Goal: Information Seeking & Learning: Learn about a topic

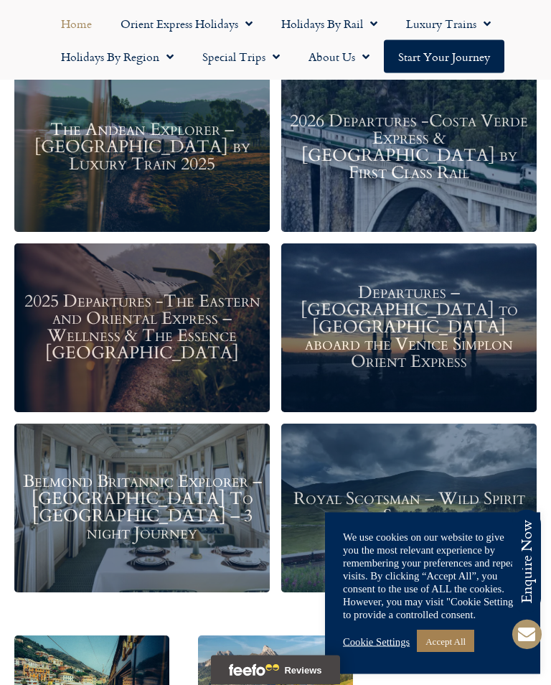
scroll to position [1682, 0]
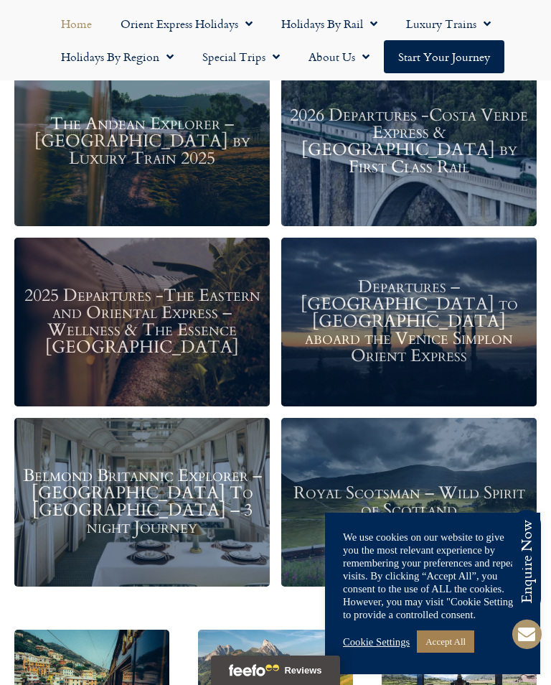
click at [415, 144] on h3 "2026 Departures -Costa Verde Express & Spain by First Class Rail" at bounding box center [409, 142] width 241 height 69
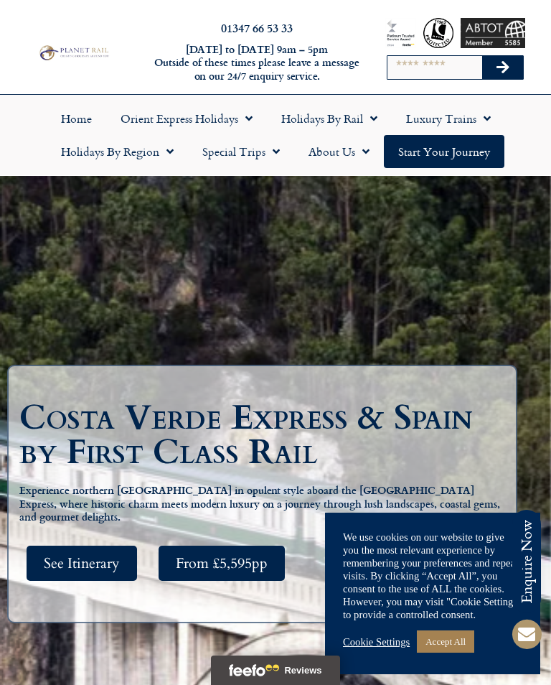
click at [164, 148] on span "Menu" at bounding box center [166, 152] width 14 height 26
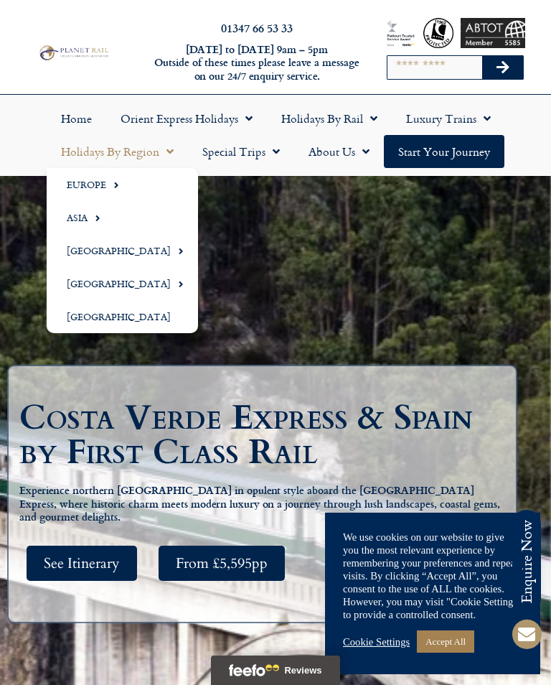
click at [95, 182] on link "Europe" at bounding box center [122, 184] width 151 height 33
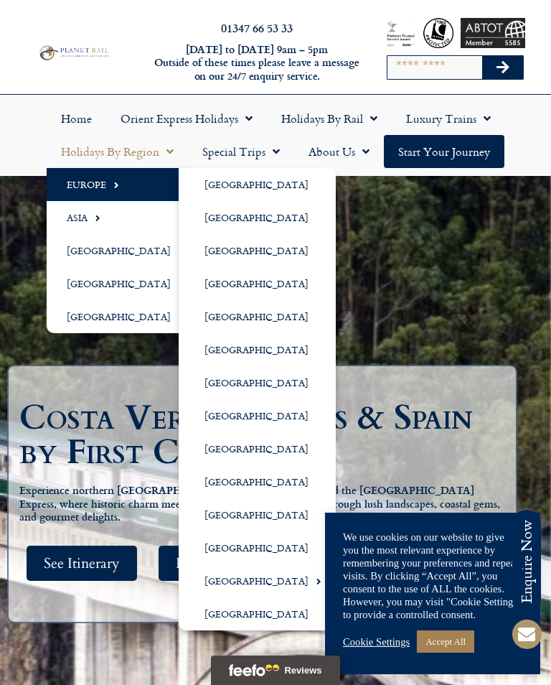
click at [233, 346] on link "[GEOGRAPHIC_DATA]" at bounding box center [257, 349] width 157 height 33
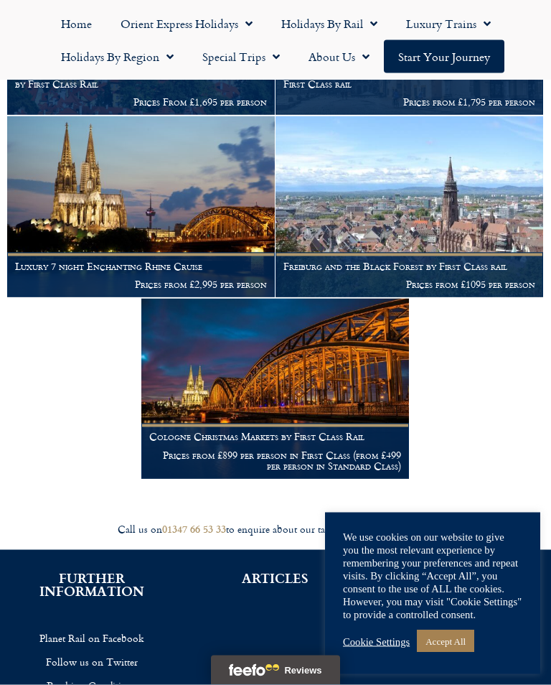
scroll to position [785, 0]
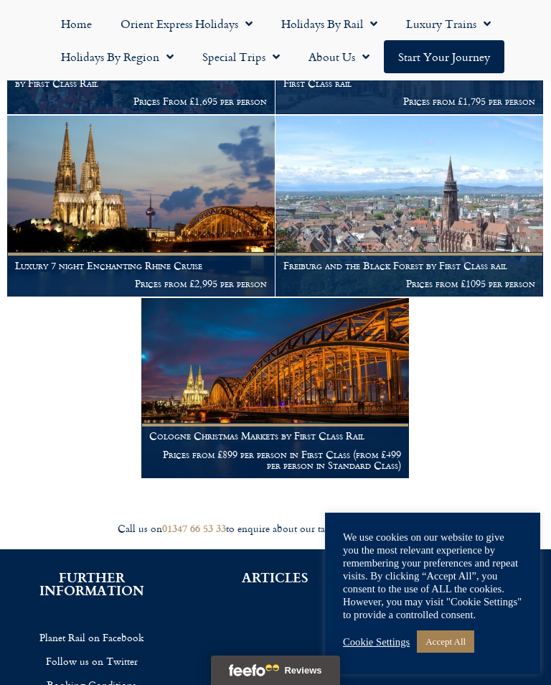
click at [396, 197] on img at bounding box center [410, 206] width 268 height 180
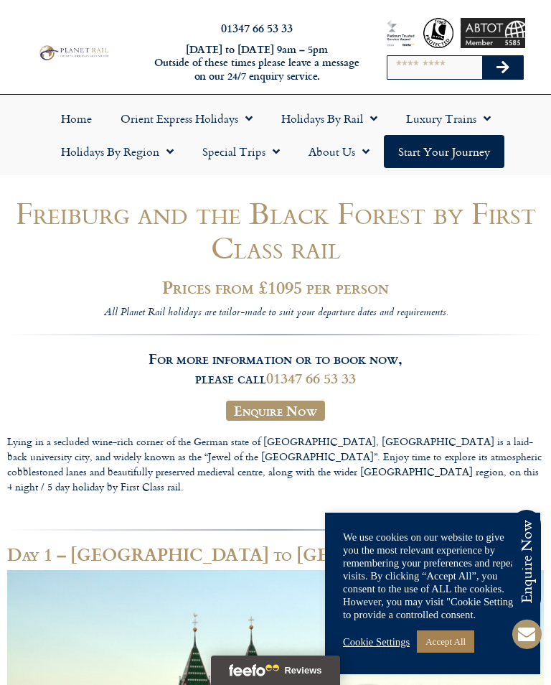
click at [455, 149] on link "Start your Journey" at bounding box center [444, 151] width 121 height 33
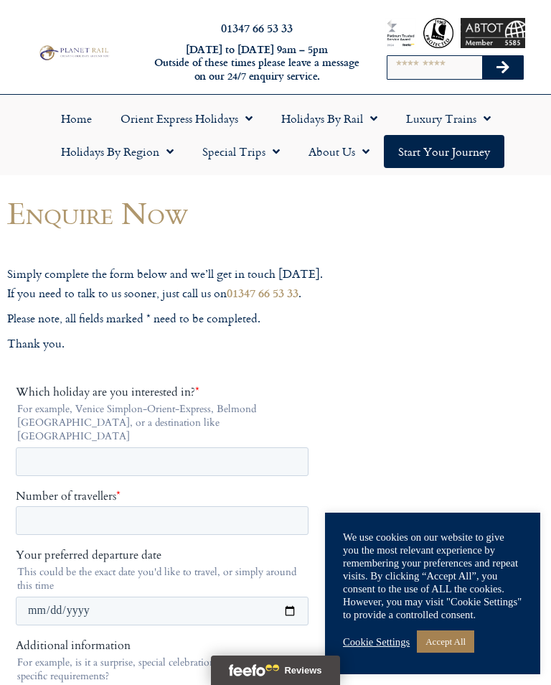
click at [344, 116] on link "Holidays by Rail" at bounding box center [329, 118] width 125 height 33
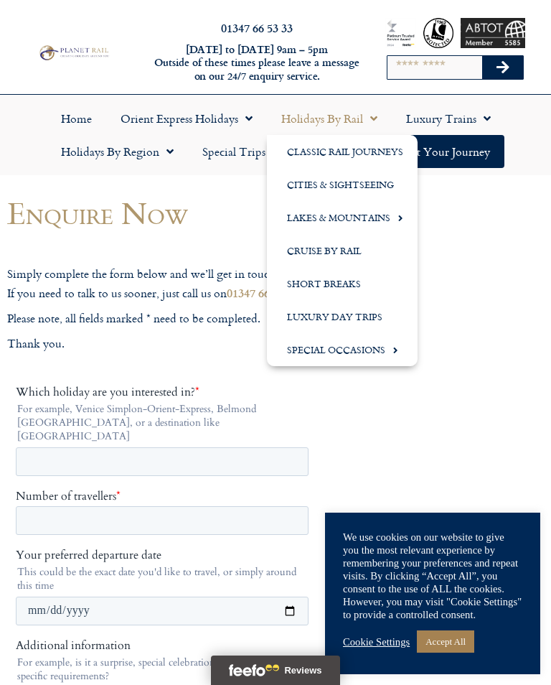
click at [365, 217] on link "Lakes & Mountains" at bounding box center [342, 217] width 151 height 33
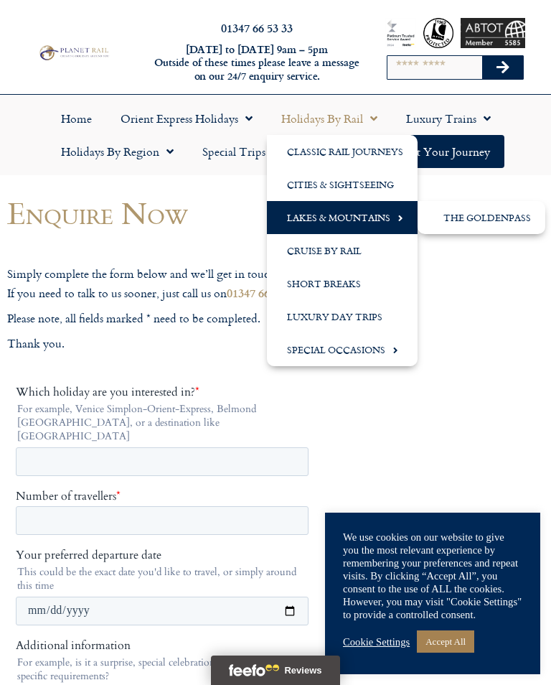
click at [391, 214] on span "Menu" at bounding box center [397, 218] width 13 height 24
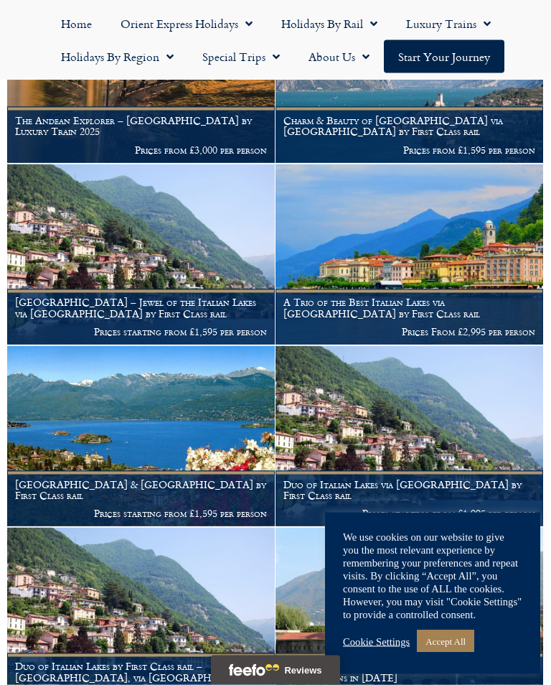
scroll to position [374, 0]
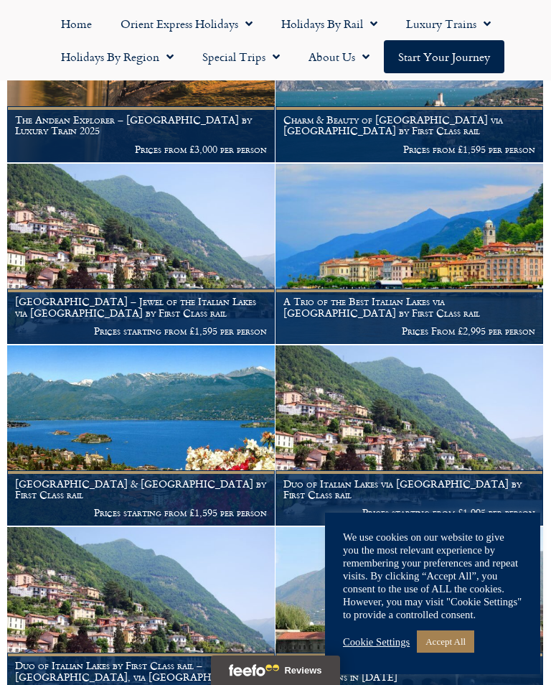
click at [433, 233] on img at bounding box center [410, 254] width 268 height 180
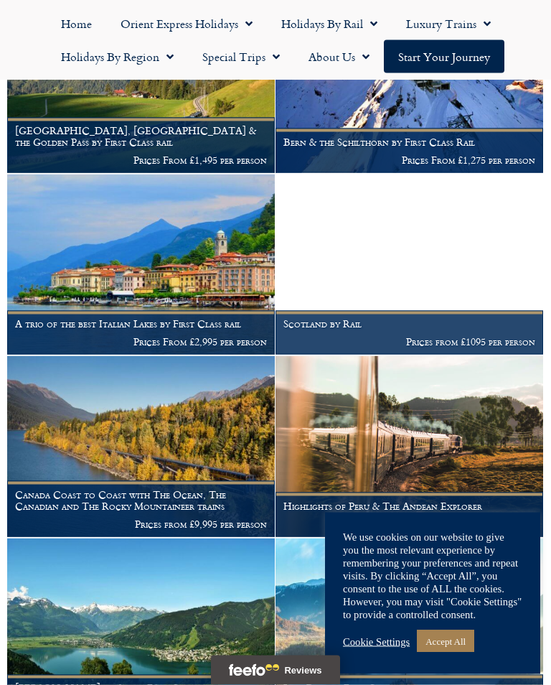
scroll to position [1274, 0]
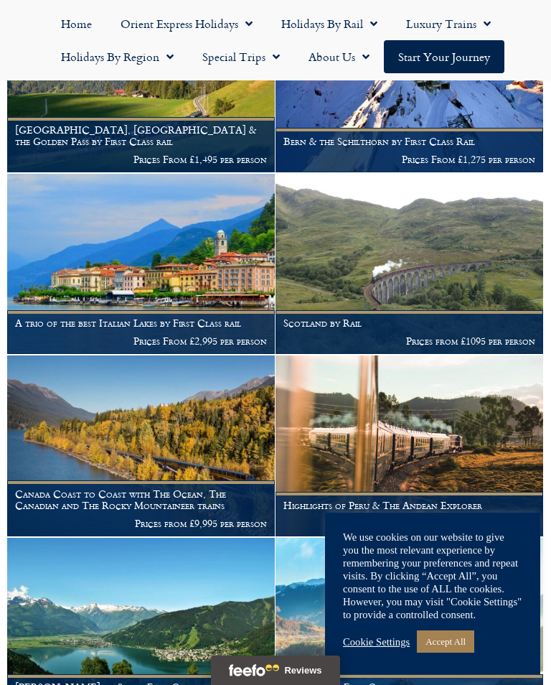
click at [426, 235] on img at bounding box center [410, 264] width 268 height 180
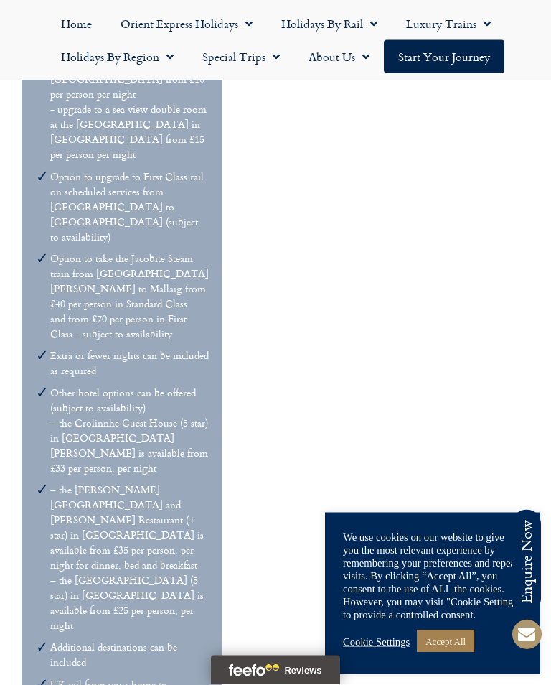
scroll to position [6515, 0]
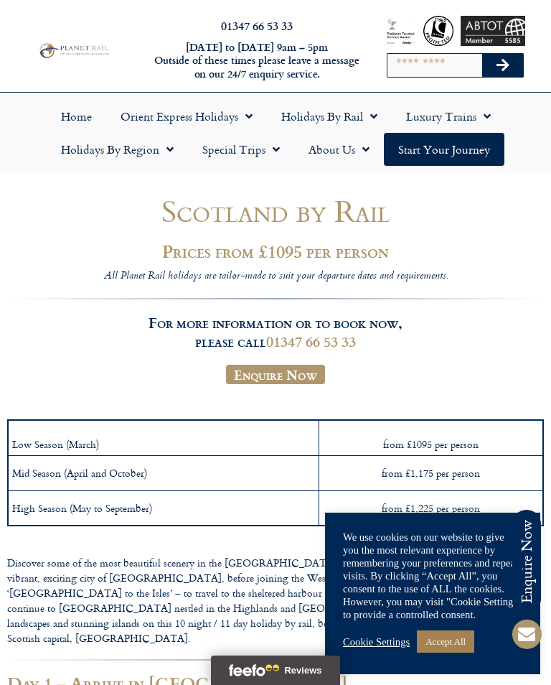
scroll to position [0, 0]
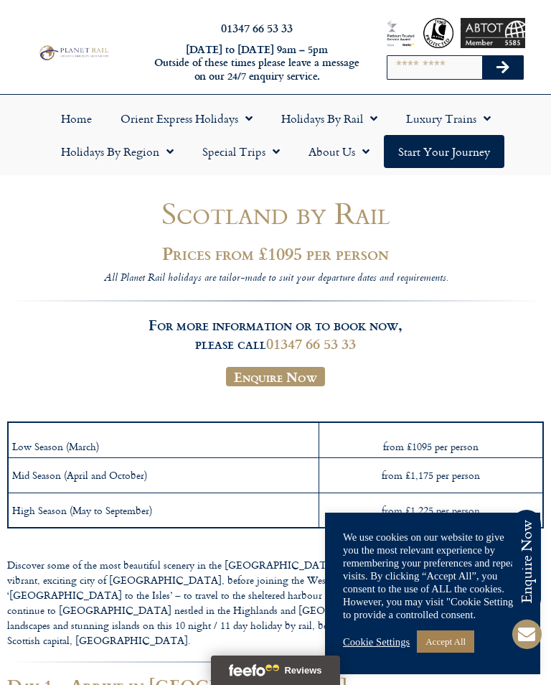
click at [507, 63] on icon "Search" at bounding box center [503, 67] width 13 height 14
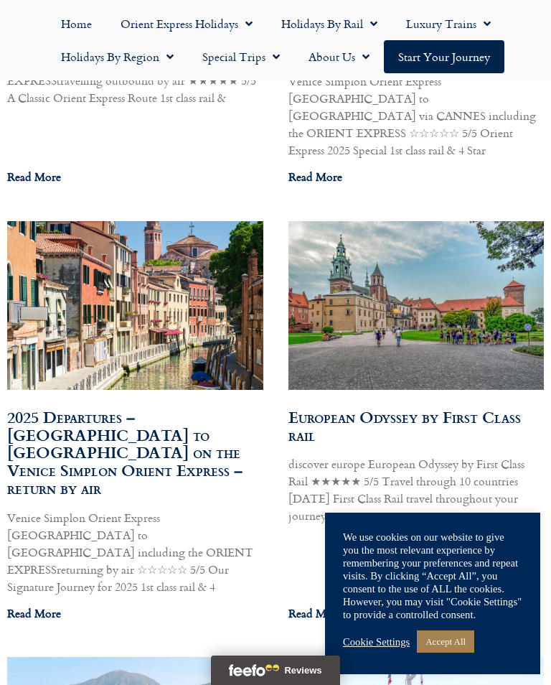
scroll to position [16385, 0]
